Goal: Information Seeking & Learning: Learn about a topic

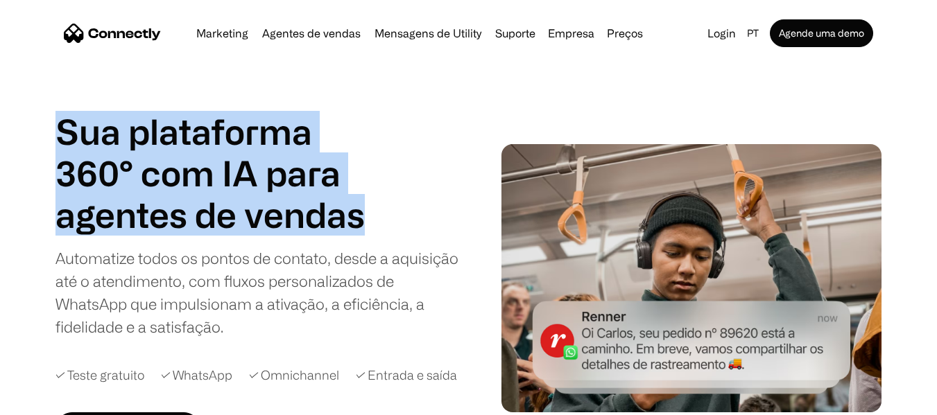
drag, startPoint x: 345, startPoint y: 218, endPoint x: 58, endPoint y: 132, distance: 300.4
click at [58, 132] on div "Sua plataforma 360° com IA para agentes de vendas suporte utility agentes de ve…" at bounding box center [214, 173] width 319 height 125
click at [76, 130] on h1 "Sua plataforma 360° com IA para" at bounding box center [214, 152] width 319 height 83
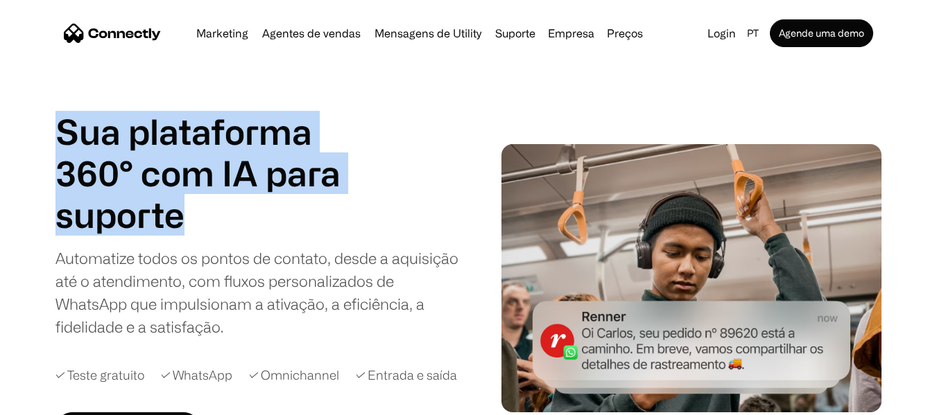
drag, startPoint x: 56, startPoint y: 128, endPoint x: 365, endPoint y: 221, distance: 323.0
click at [361, 226] on div "Sua plataforma 360° com IA para agentes de vendas suporte utility agentes de ve…" at bounding box center [214, 173] width 319 height 125
drag, startPoint x: 392, startPoint y: 153, endPoint x: 275, endPoint y: 200, distance: 126.0
click at [391, 153] on div "Sua plataforma 360° com IA para agentes de vendas suporte utility agentes de ve…" at bounding box center [259, 224] width 408 height 227
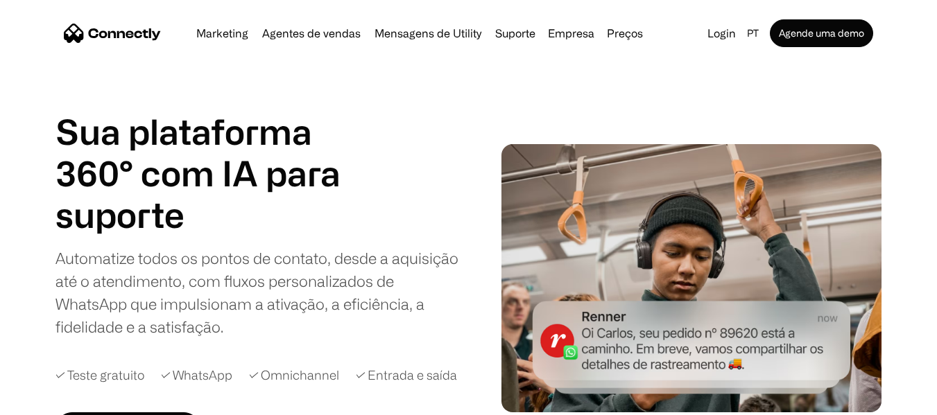
click at [186, 241] on div "Sua plataforma 360° com IA para agentes de vendas suporte utility agentes de ve…" at bounding box center [259, 224] width 408 height 227
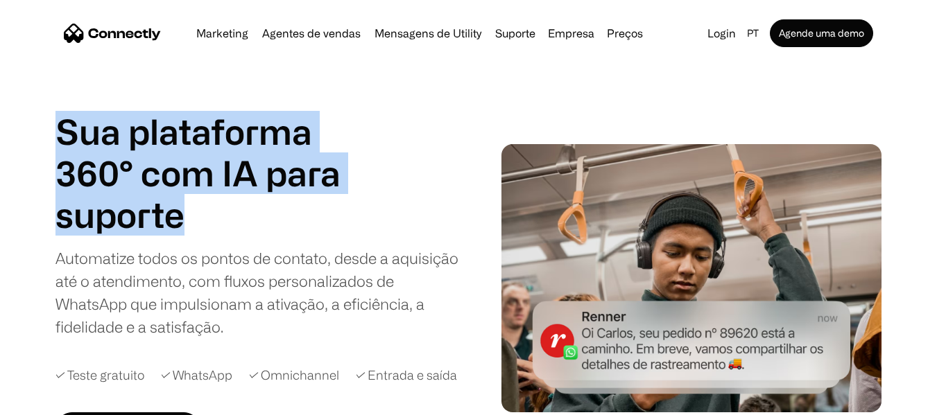
drag, startPoint x: 186, startPoint y: 231, endPoint x: 43, endPoint y: 109, distance: 187.9
click at [157, 160] on h1 "Sua plataforma 360° com IA para" at bounding box center [214, 152] width 319 height 83
drag, startPoint x: 187, startPoint y: 226, endPoint x: 60, endPoint y: 125, distance: 162.3
click at [42, 124] on div "Sua plataforma 360° com IA para agentes de vendas suporte utility agentes de ve…" at bounding box center [468, 278] width 937 height 335
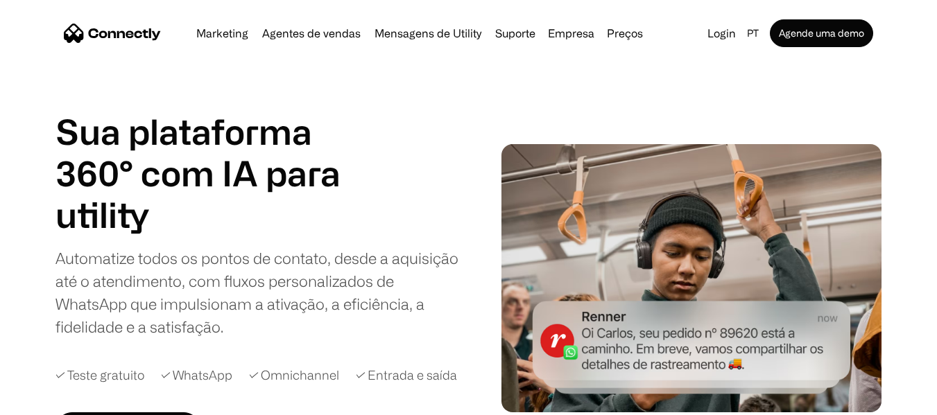
click at [148, 205] on h1 "utility" at bounding box center [214, 215] width 319 height 42
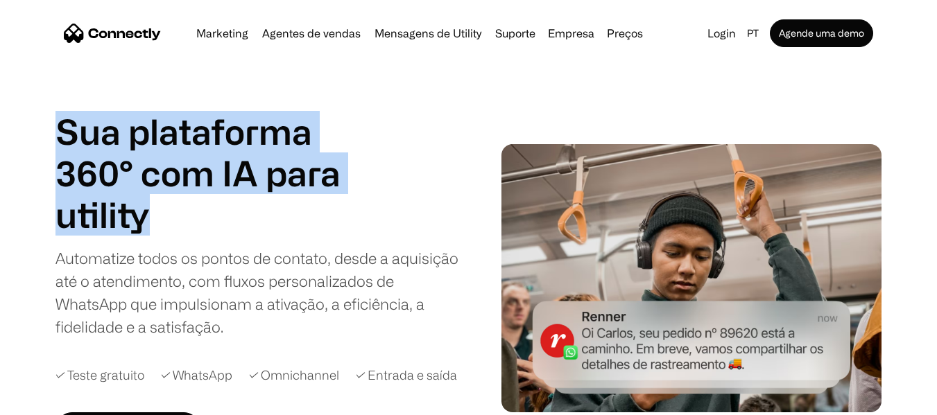
drag, startPoint x: 153, startPoint y: 228, endPoint x: 44, endPoint y: 144, distance: 137.9
click at [44, 144] on div "Sua plataforma 360° com IA para agentes de vendas suporte utility agentes de ve…" at bounding box center [468, 278] width 937 height 335
click at [397, 113] on div "Sua plataforma 360° com IA para agentes de vendas suporte utility agentes de ve…" at bounding box center [259, 224] width 408 height 227
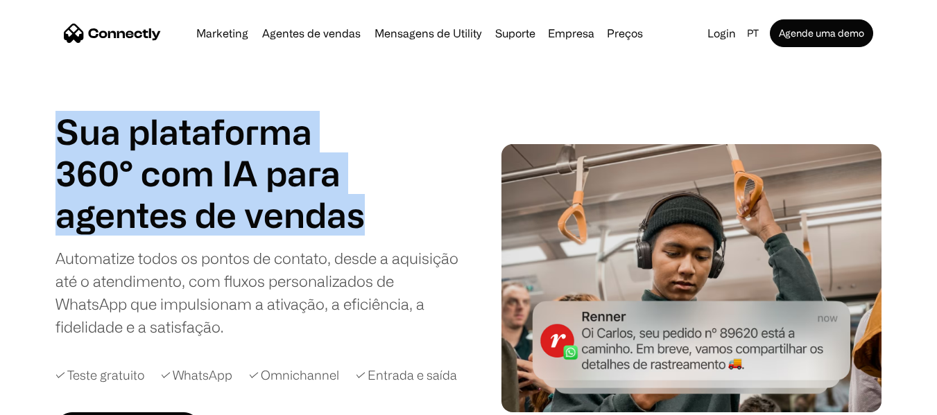
drag, startPoint x: 372, startPoint y: 227, endPoint x: 408, endPoint y: 118, distance: 114.5
click at [30, 128] on div "Sua plataforma 360° com IA para agentes de vendas suporte utility agentes de ve…" at bounding box center [468, 278] width 937 height 335
click at [442, 115] on div "Sua plataforma 360° com IA para agentes de vendas suporte utility agentes de ve…" at bounding box center [259, 224] width 408 height 227
click at [637, 36] on link "Preços" at bounding box center [624, 33] width 47 height 11
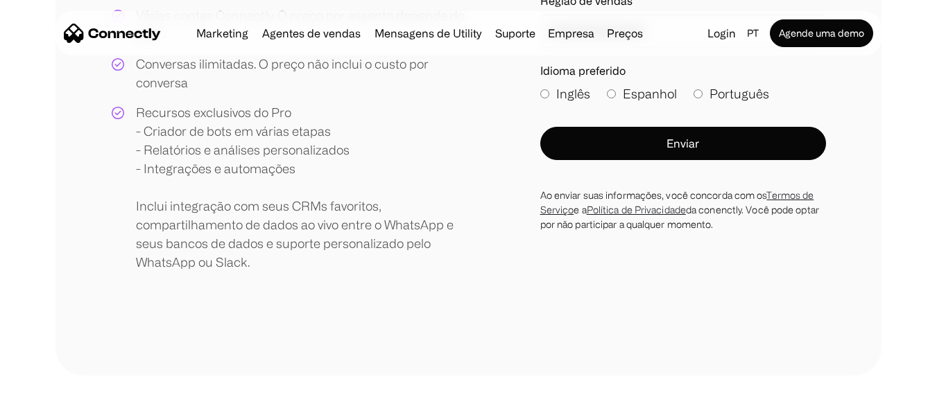
scroll to position [216, 0]
